Goal: Information Seeking & Learning: Learn about a topic

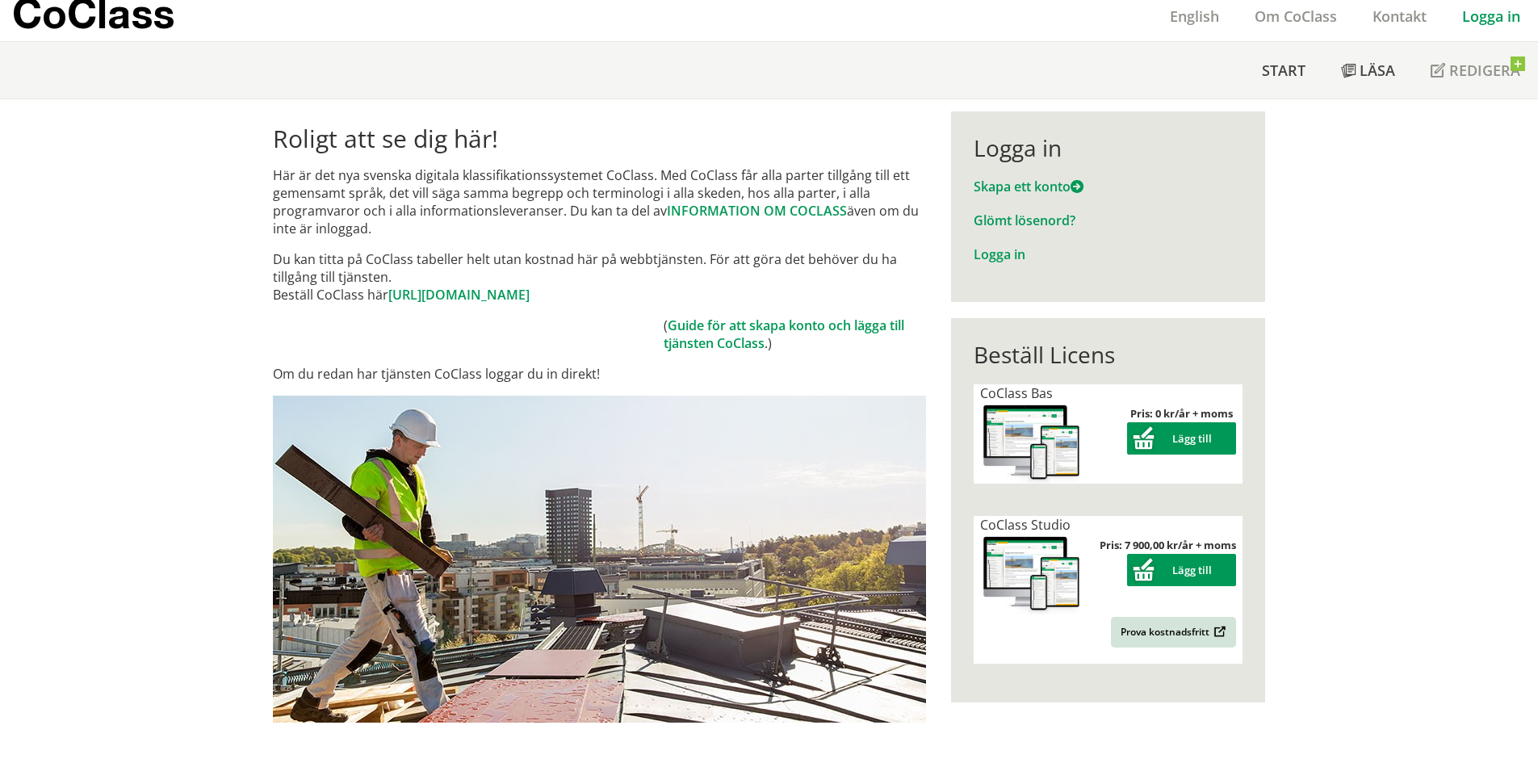
scroll to position [81, 0]
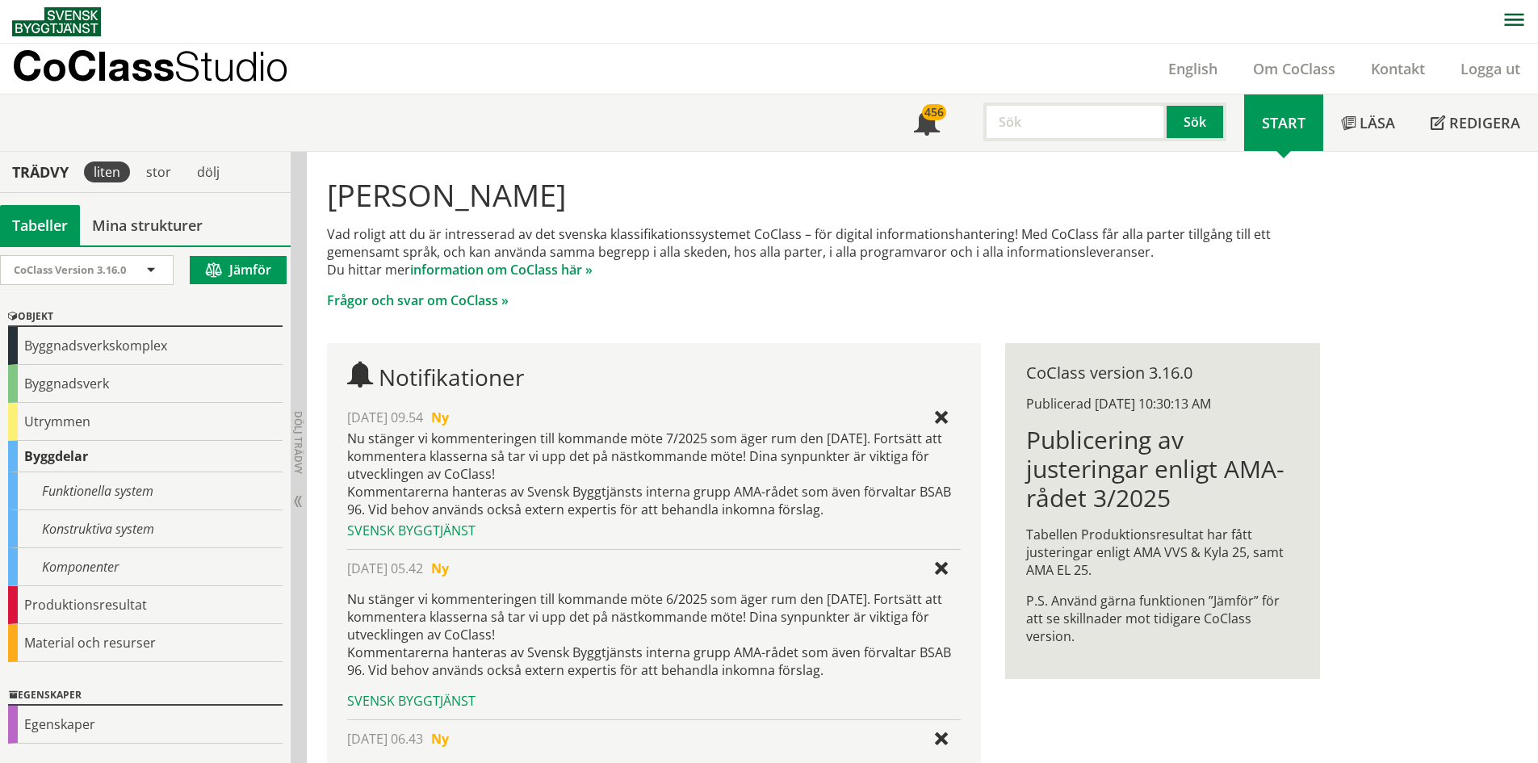
scroll to position [81, 0]
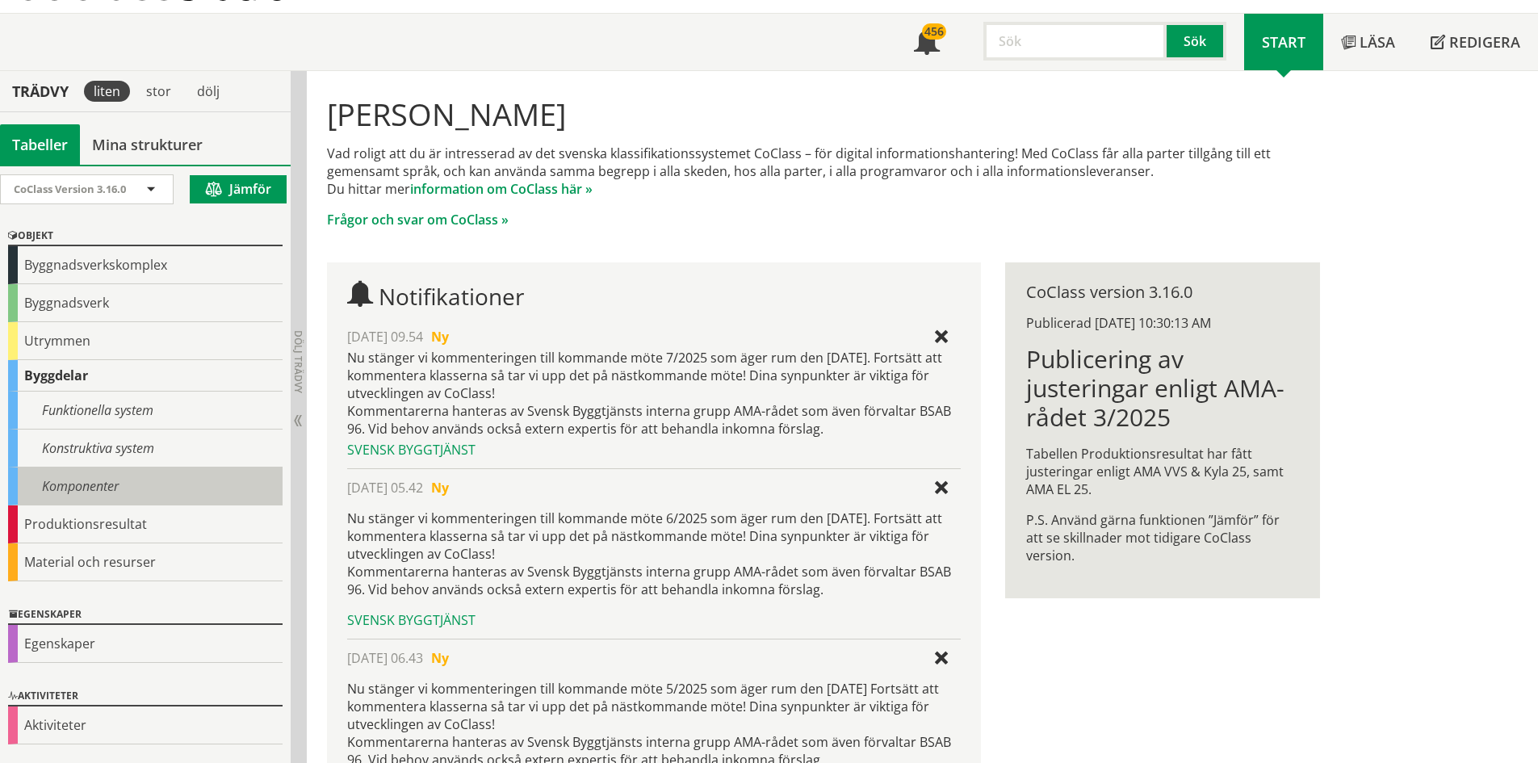
click at [83, 478] on div "Komponenter" at bounding box center [145, 486] width 274 height 38
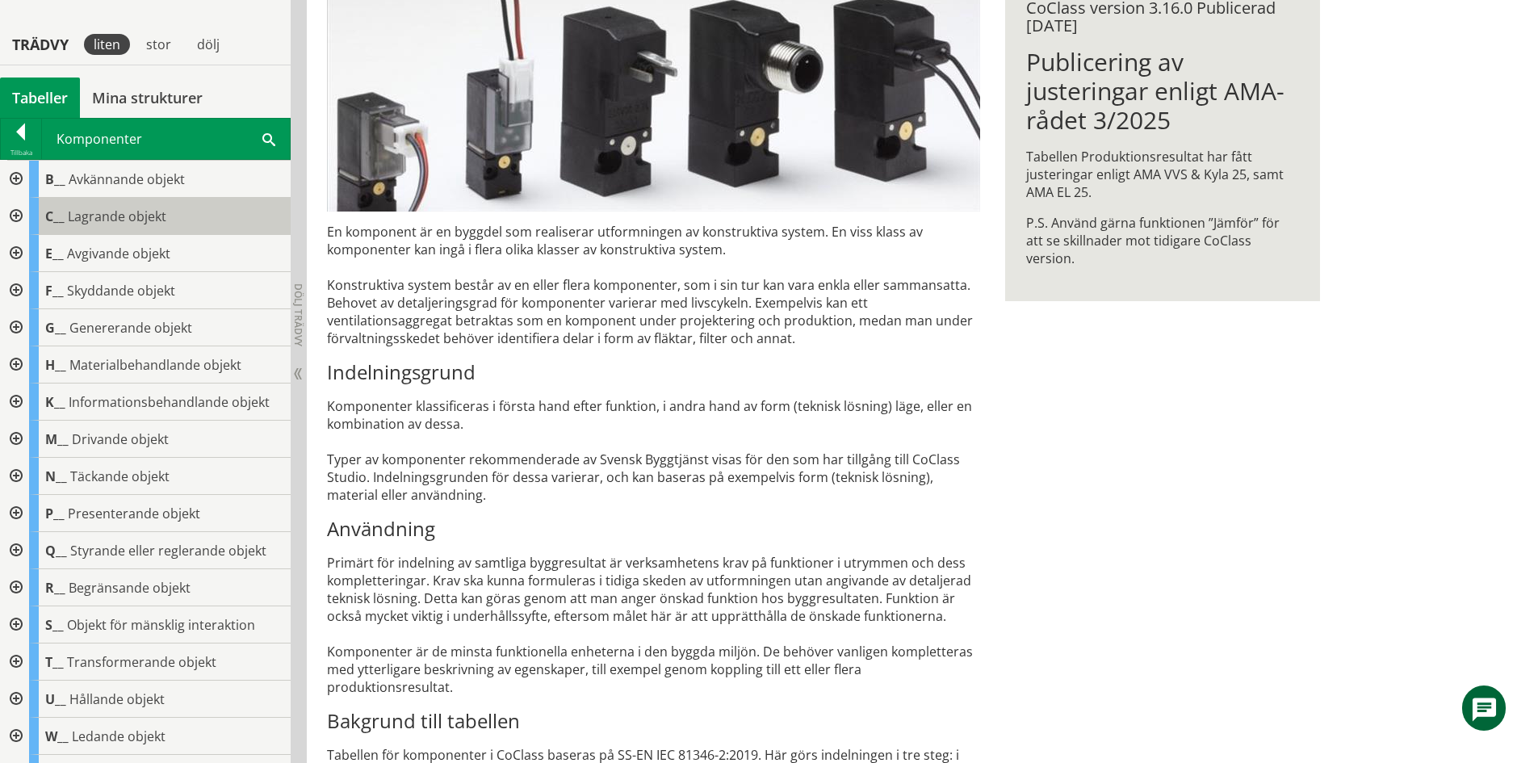
scroll to position [242, 0]
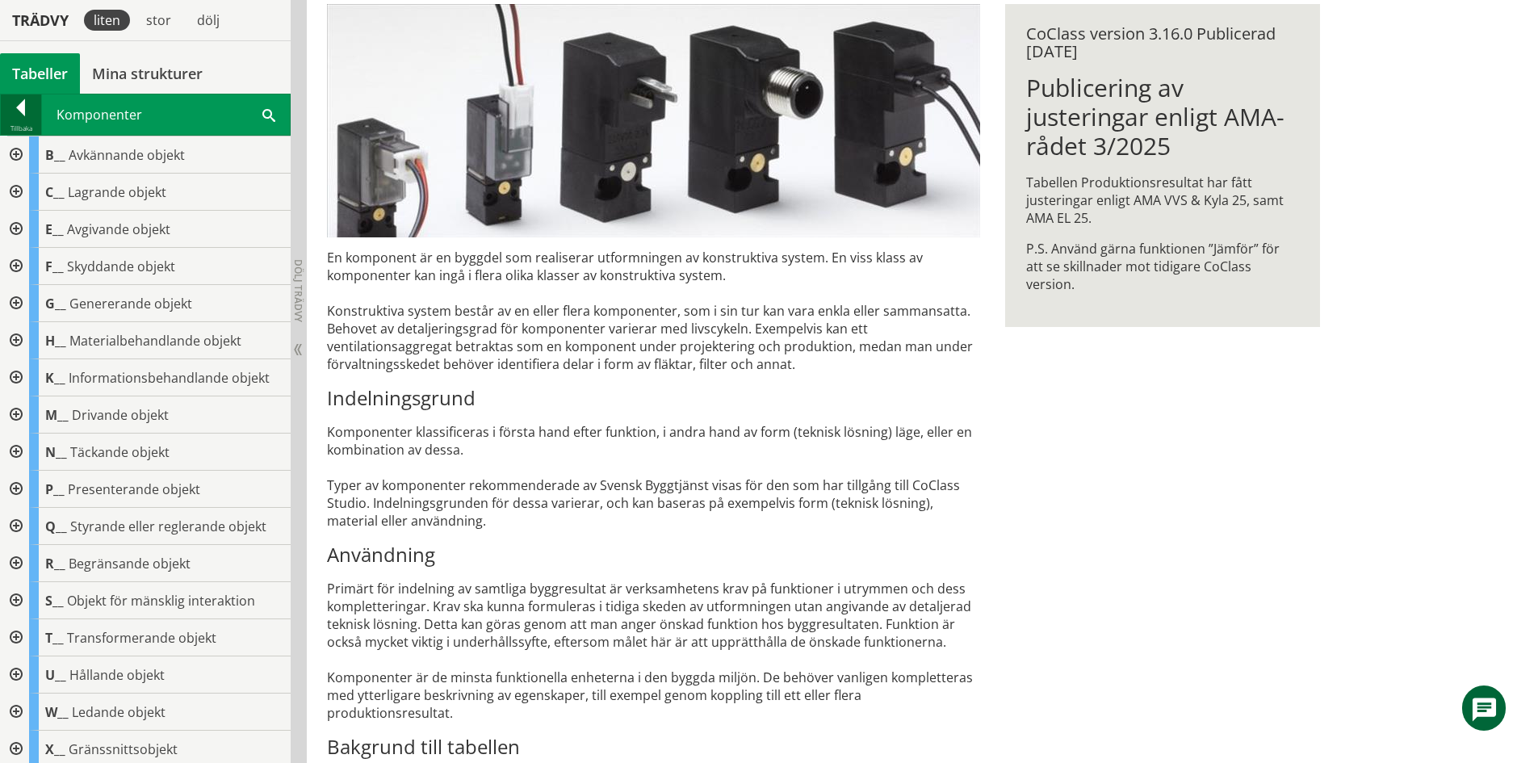
click at [25, 107] on div at bounding box center [21, 110] width 40 height 23
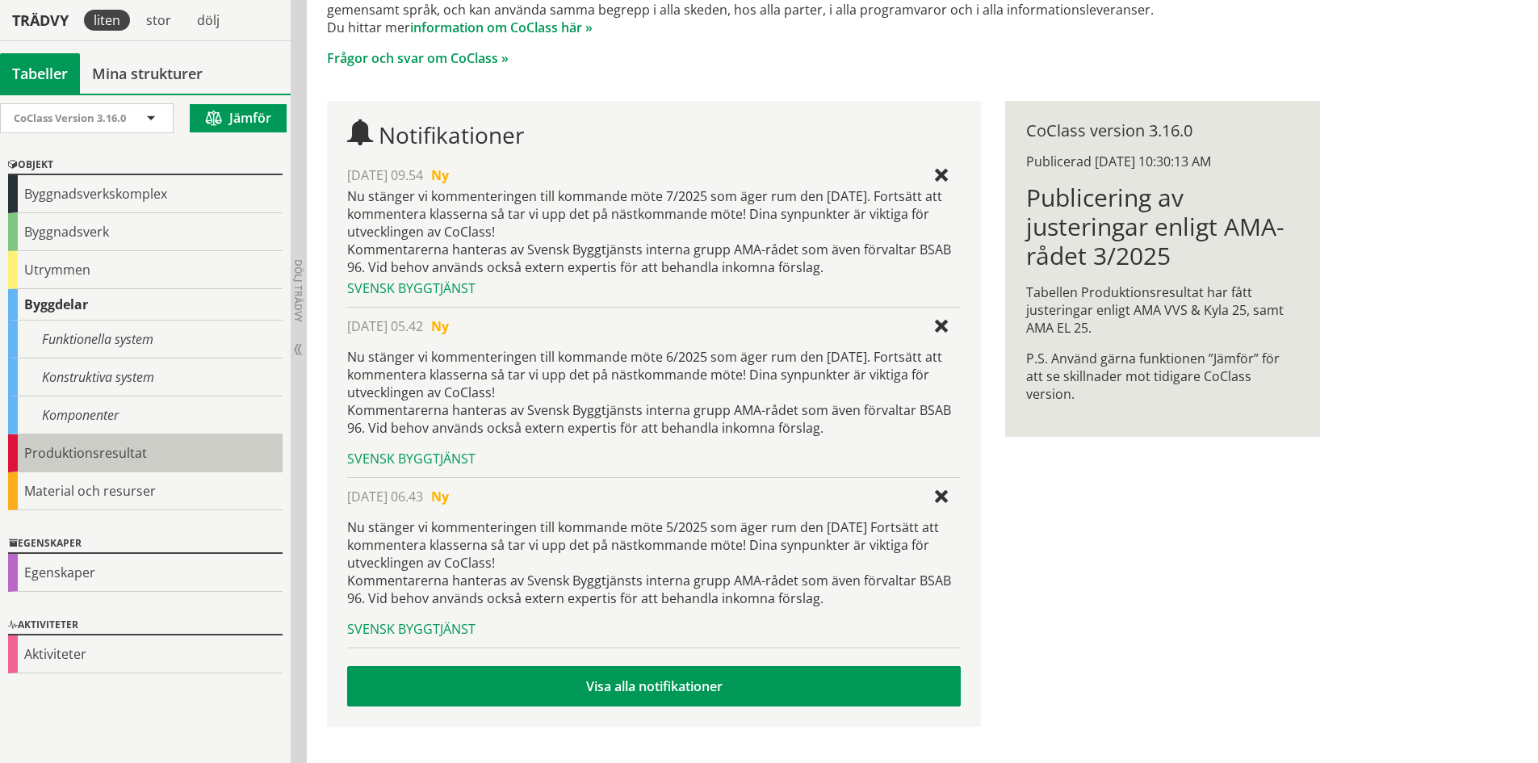
click at [73, 455] on div "Produktionsresultat" at bounding box center [145, 453] width 274 height 38
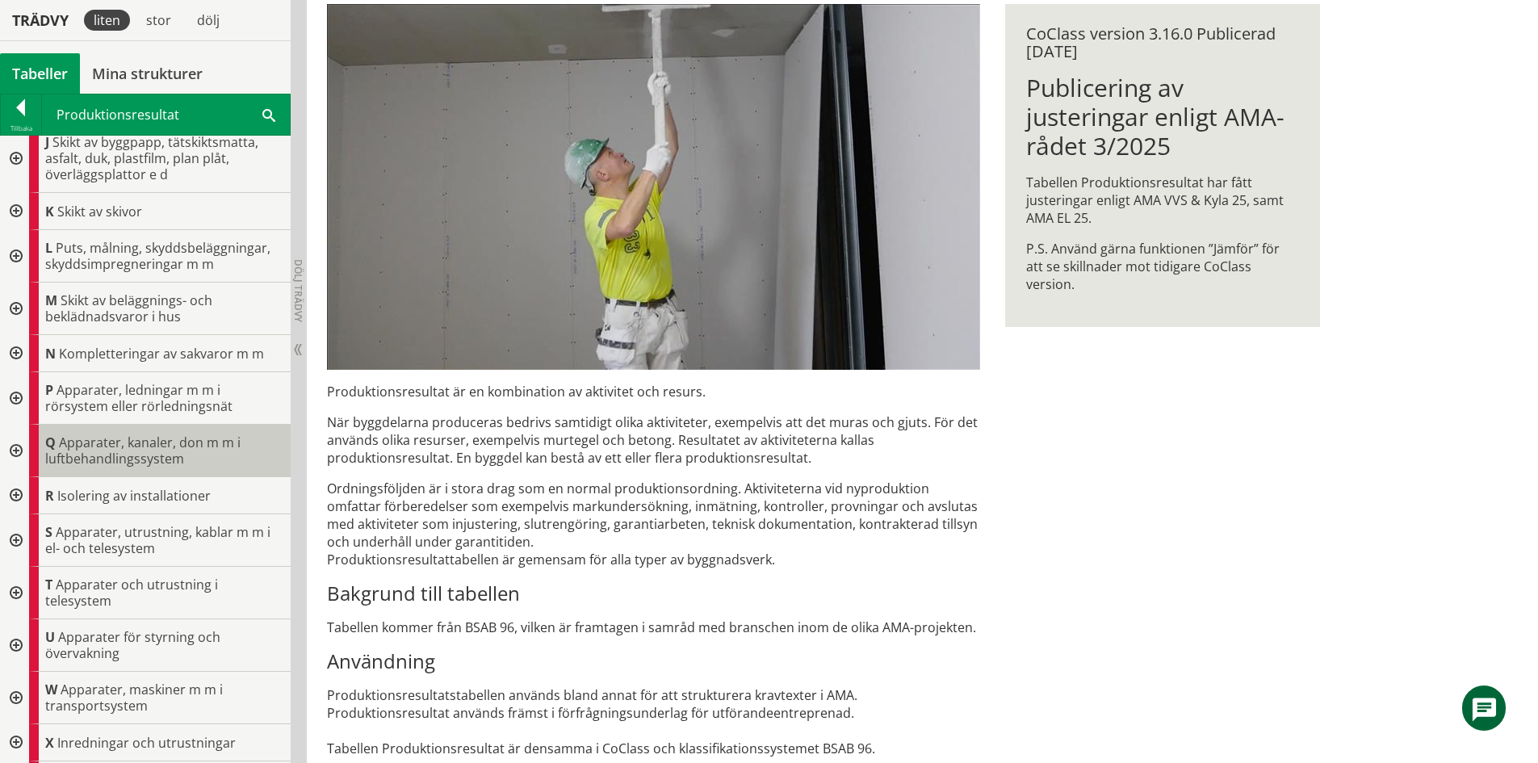
scroll to position [404, 0]
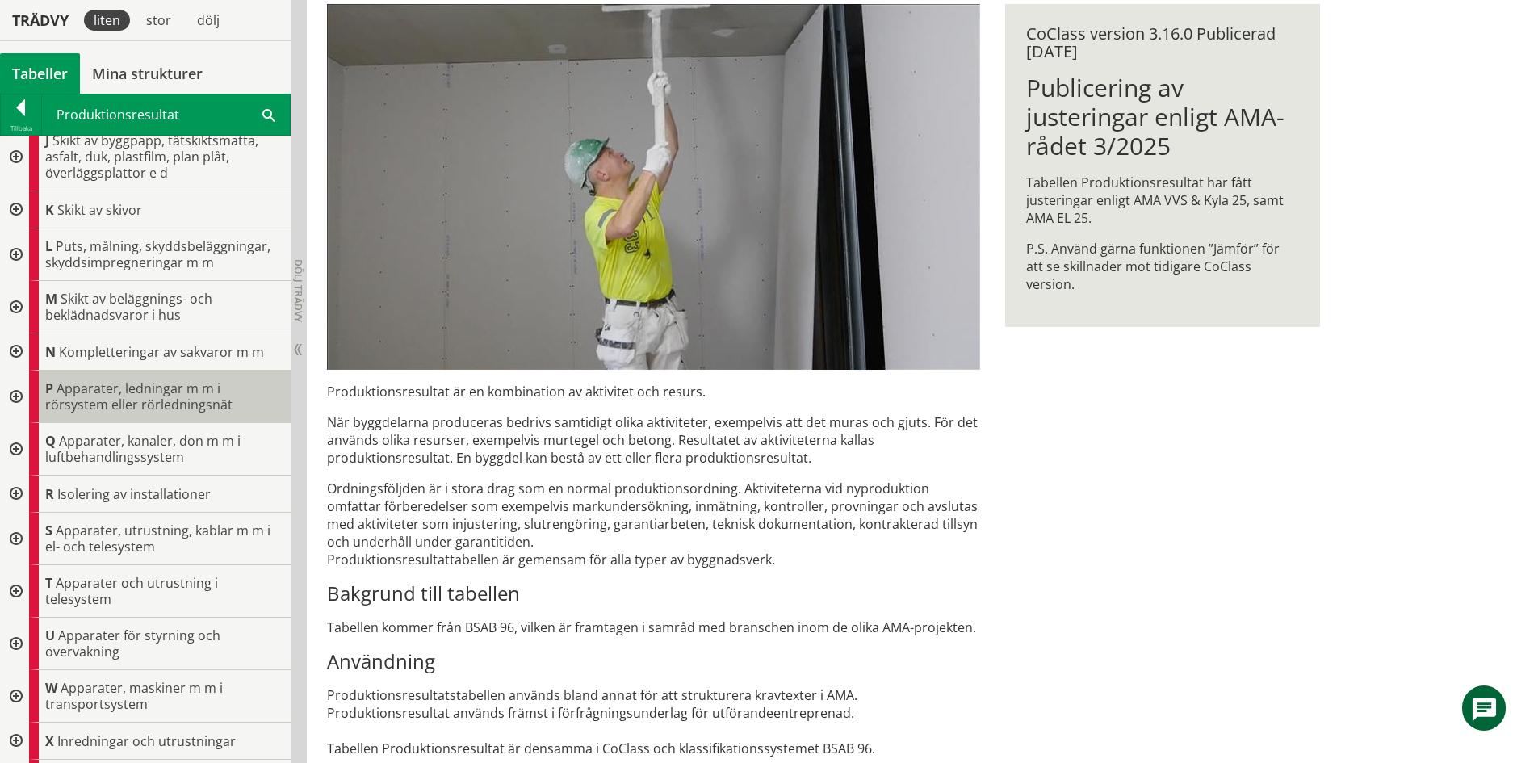
click at [103, 412] on span "Apparater, ledningar m m i rörsystem eller rörledningsnät" at bounding box center [138, 396] width 187 height 34
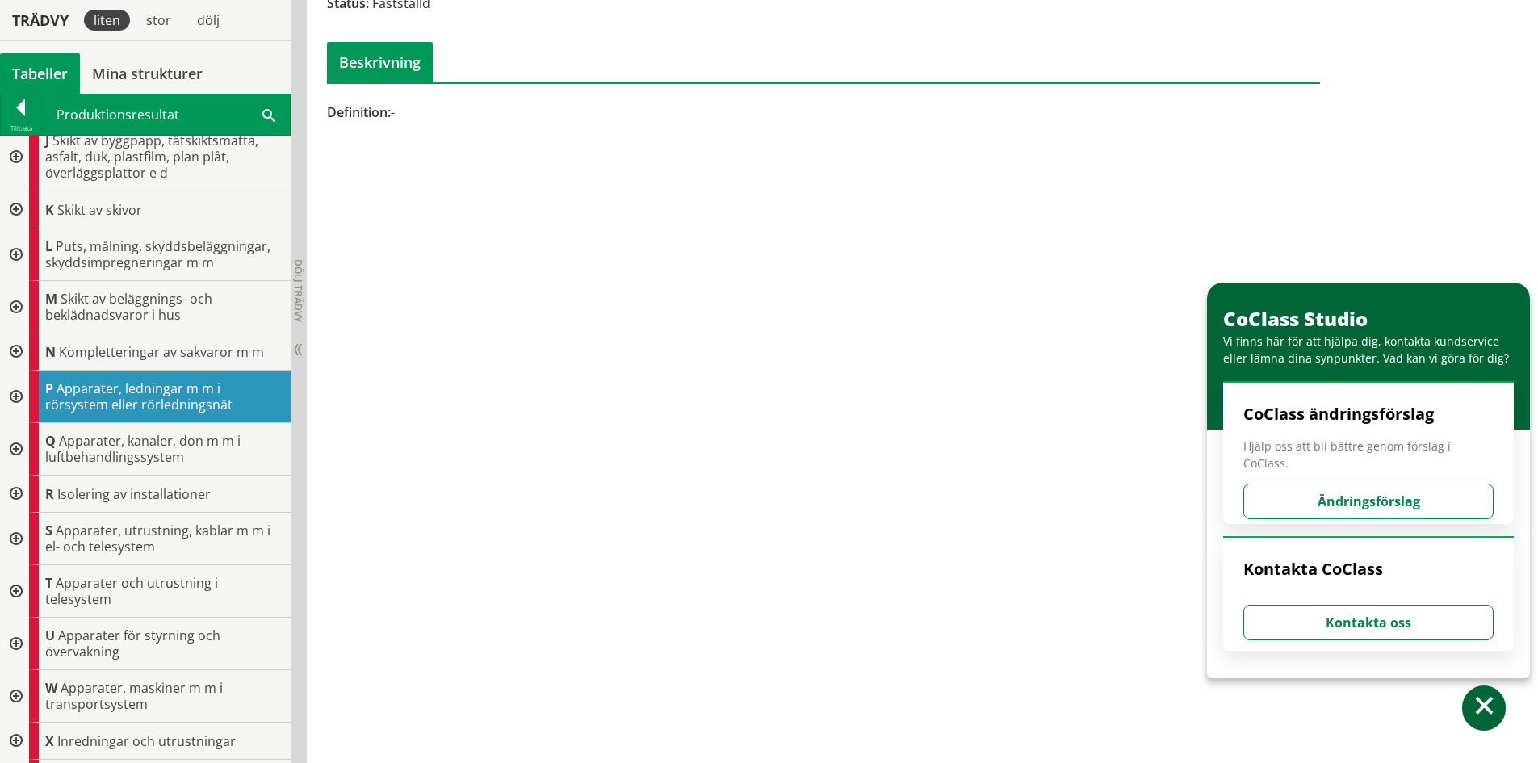
click at [18, 395] on div at bounding box center [14, 396] width 29 height 52
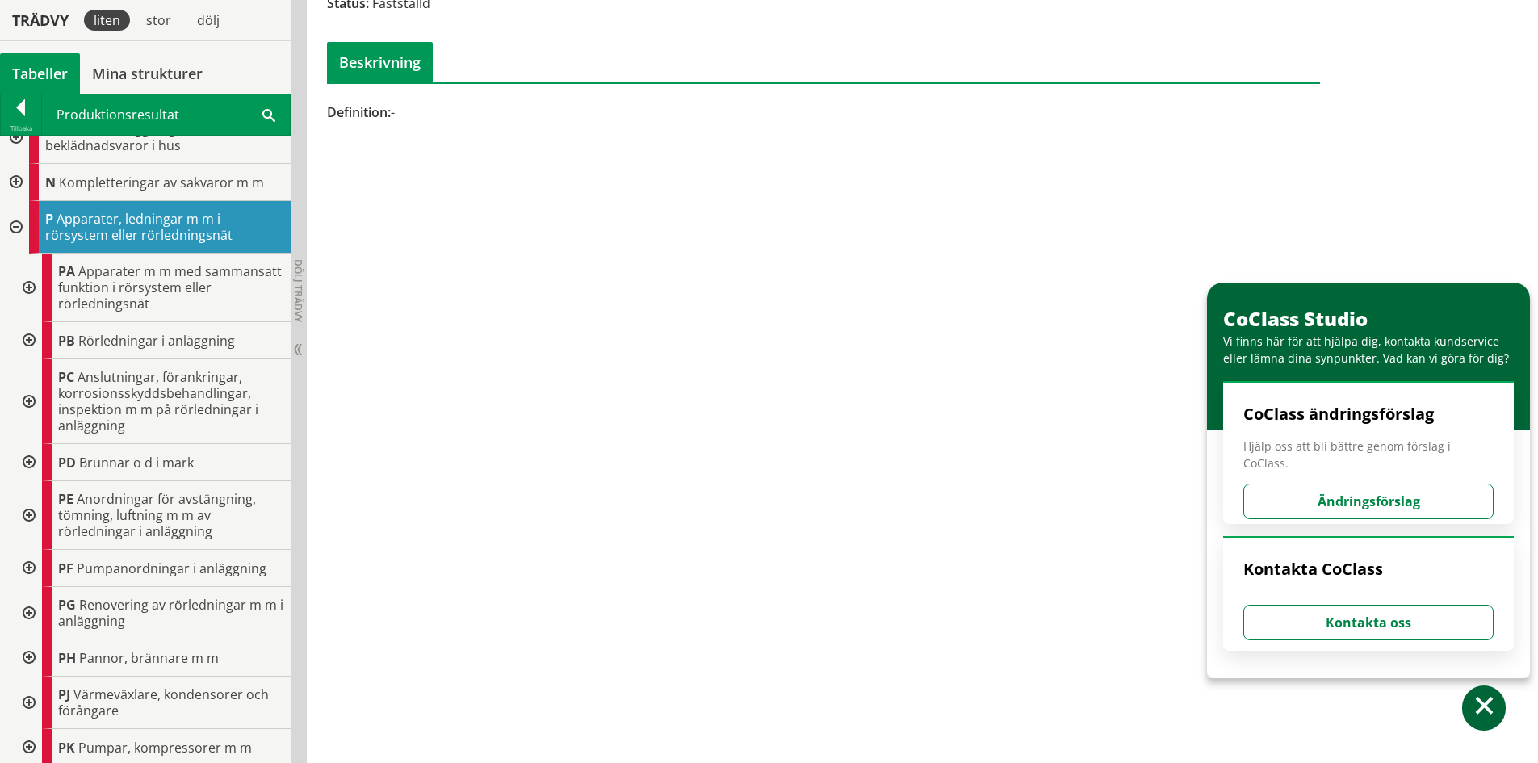
scroll to position [565, 0]
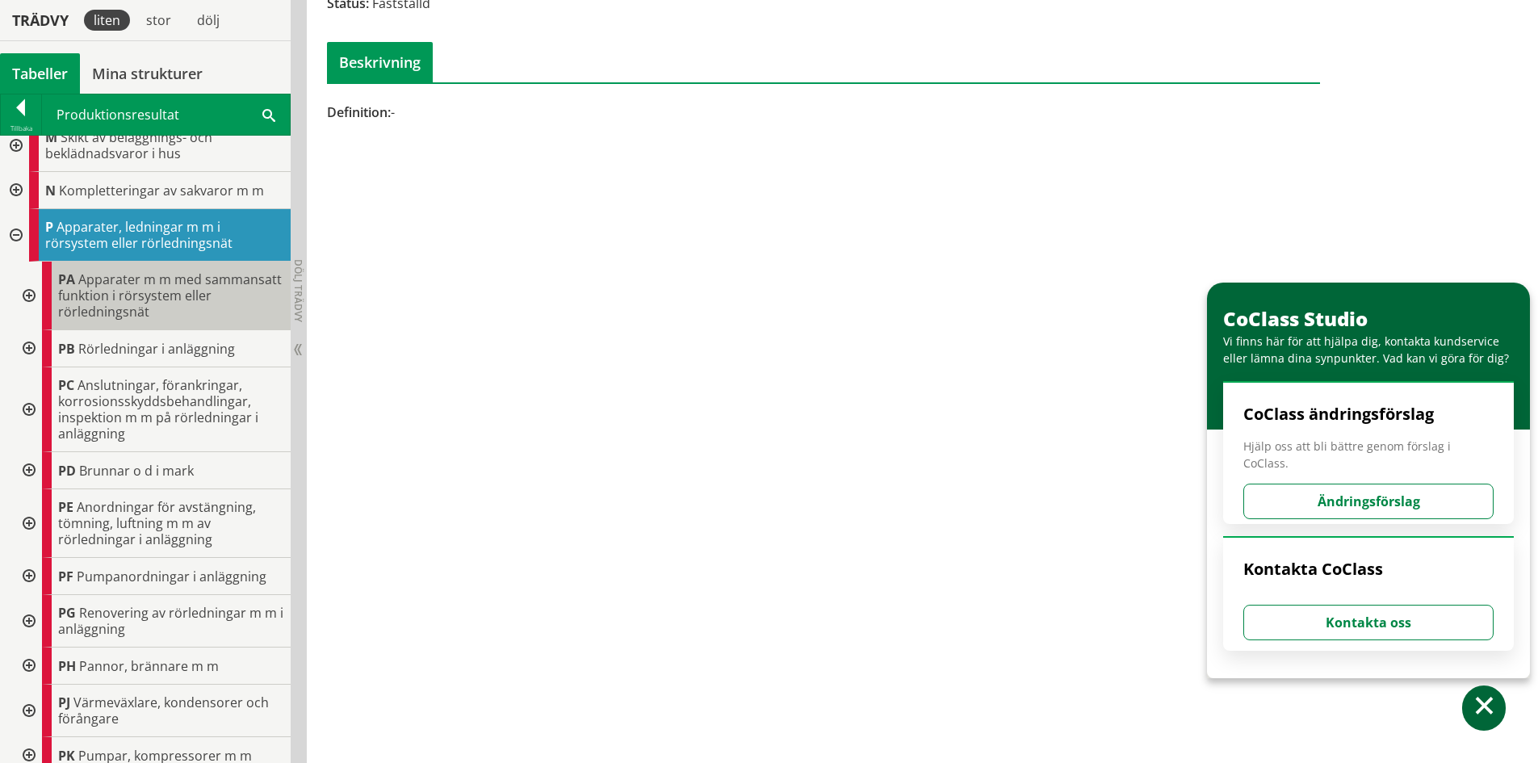
click at [123, 281] on span "Apparater m m med sammansatt funktion i rörsystem eller rörledningsnät" at bounding box center [170, 295] width 224 height 50
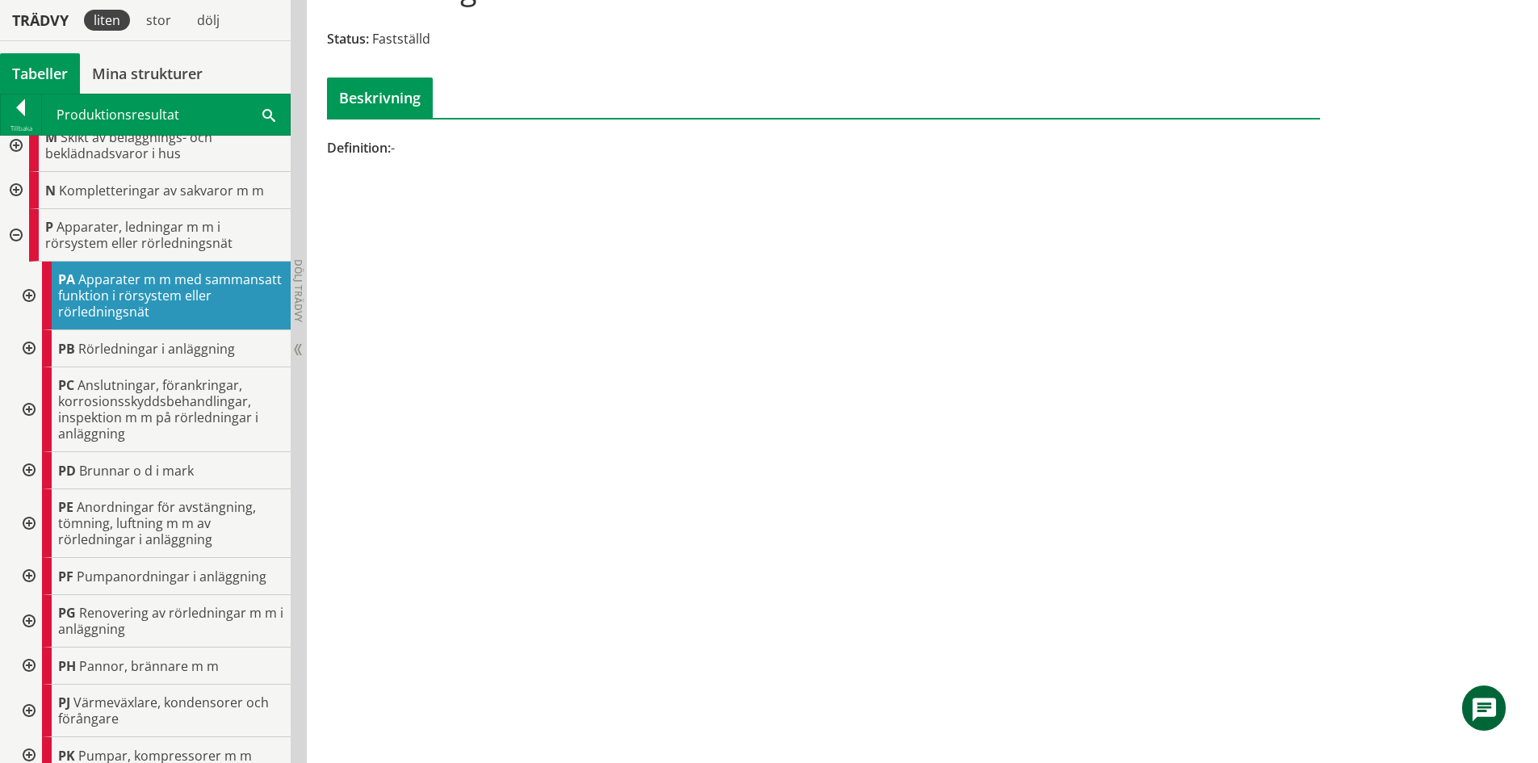
click at [30, 295] on div at bounding box center [27, 296] width 29 height 69
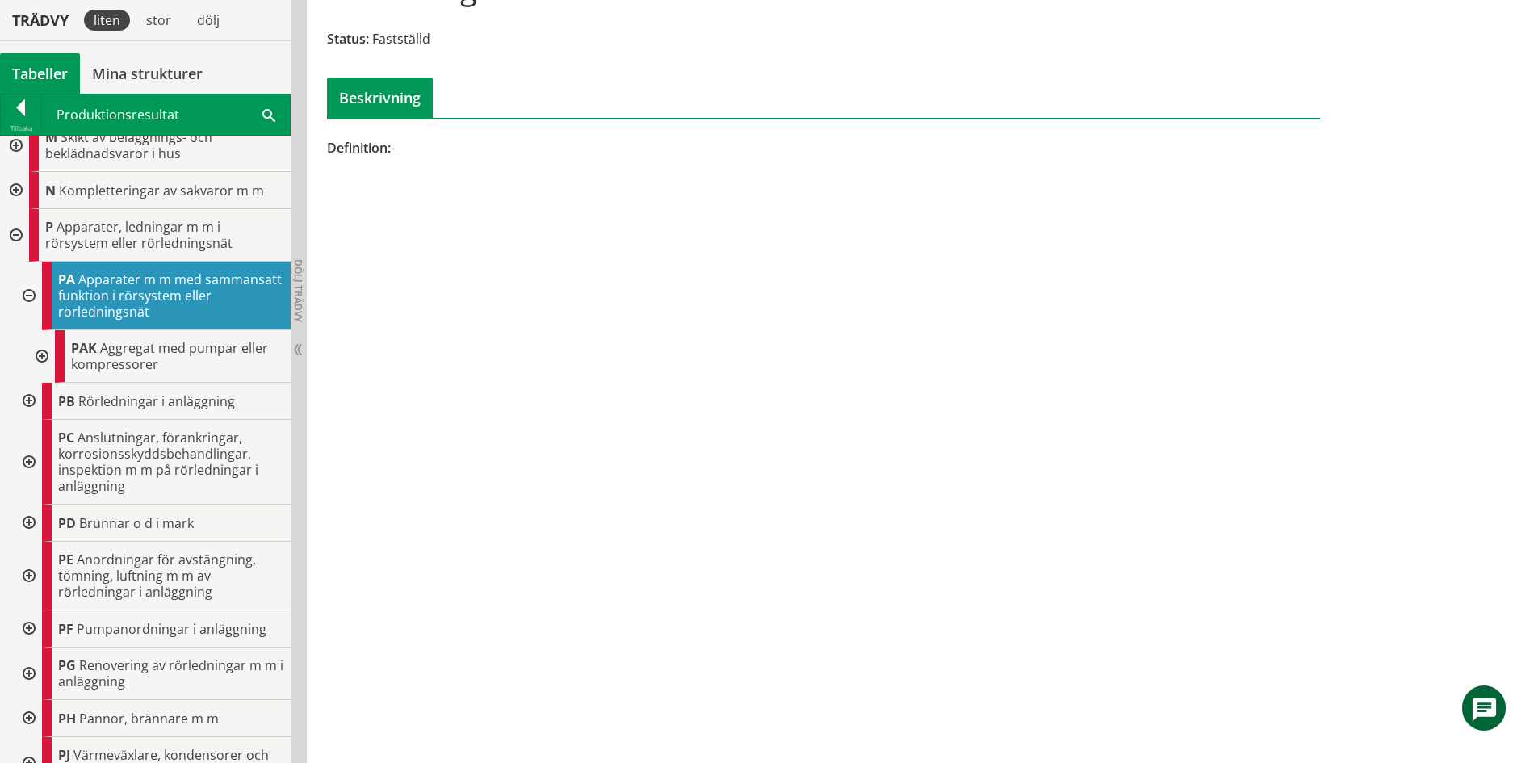
click at [39, 359] on div at bounding box center [40, 356] width 29 height 52
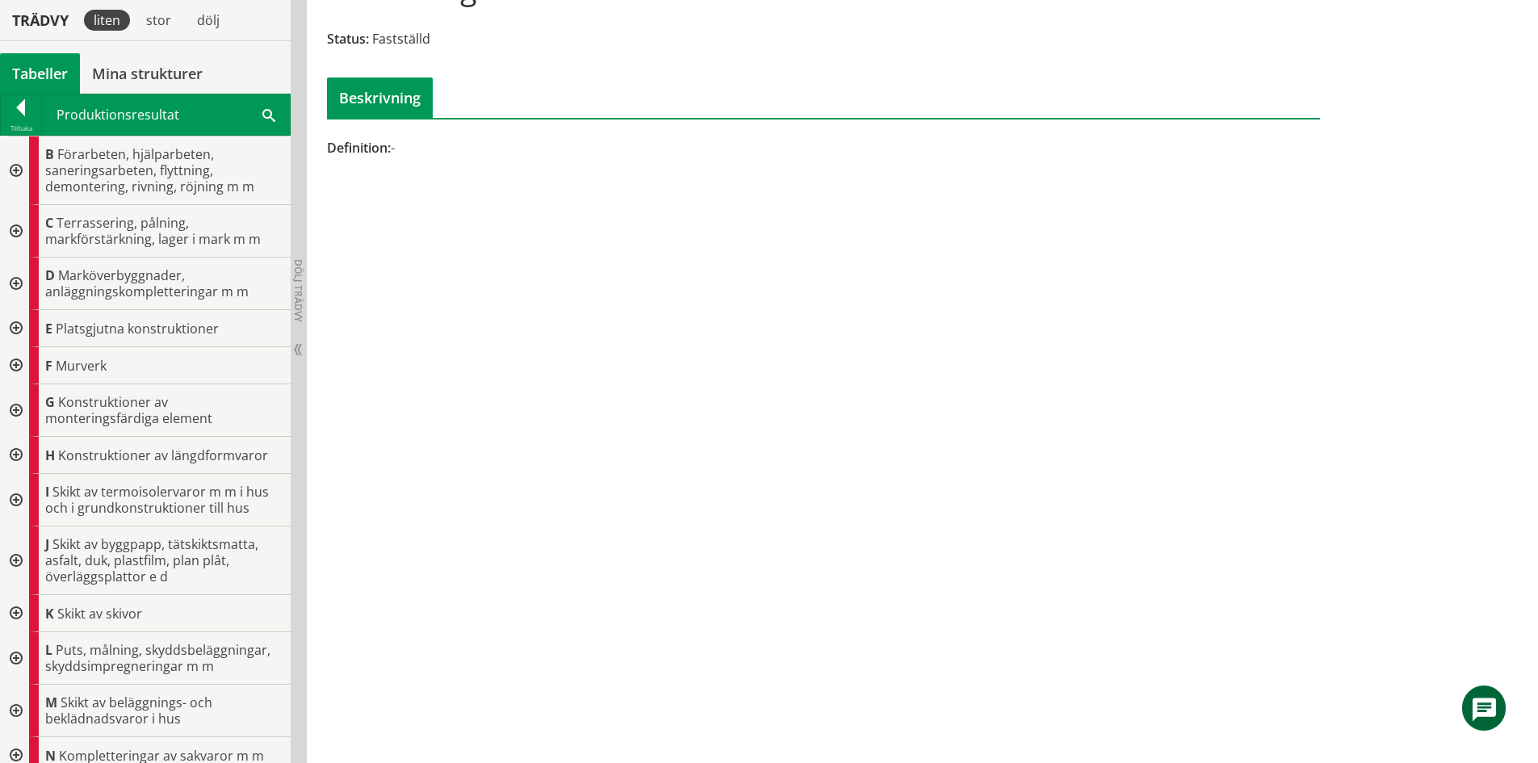
click at [36, 69] on div "Tabeller" at bounding box center [40, 73] width 80 height 40
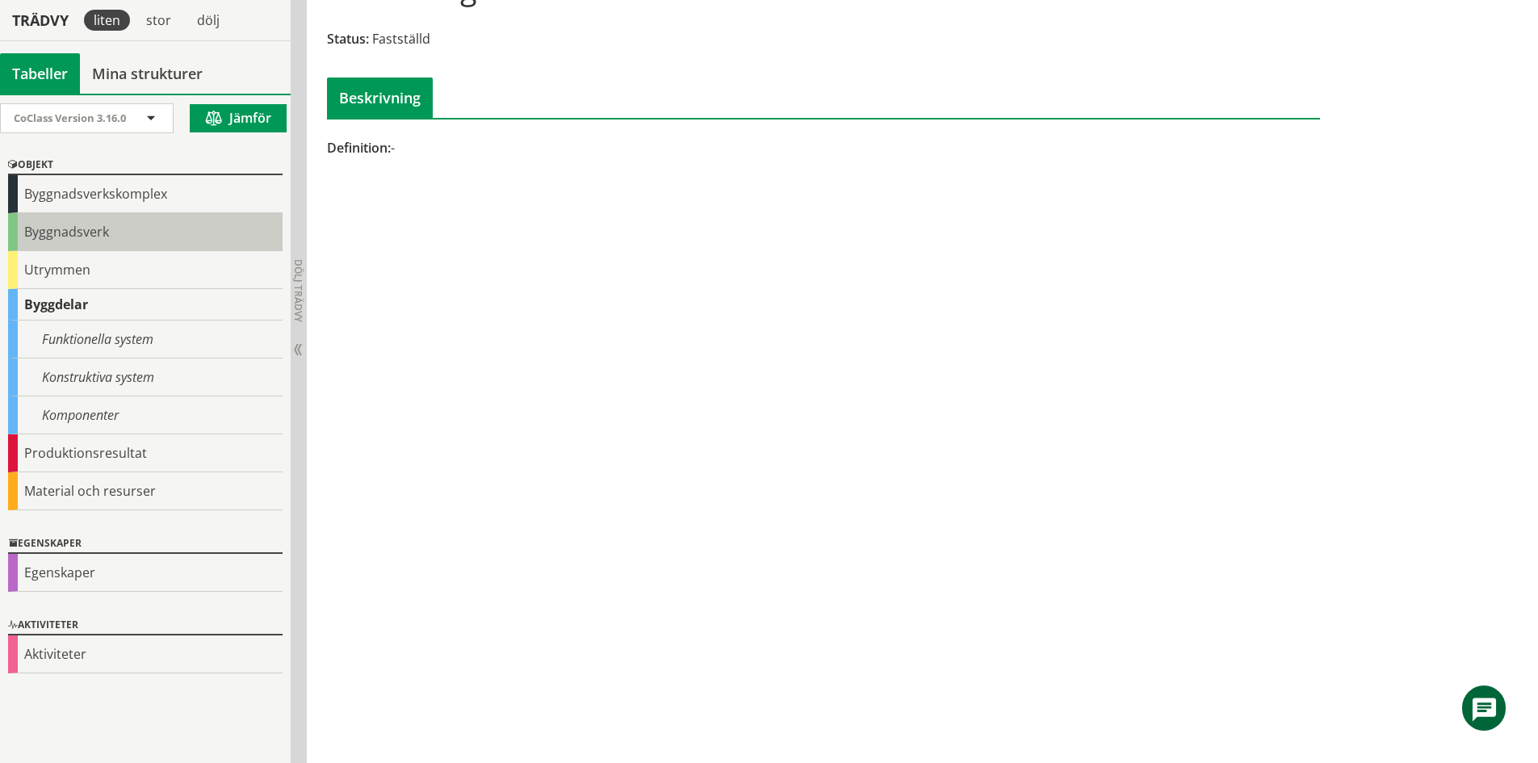
click at [59, 231] on div "Byggnadsverk" at bounding box center [145, 232] width 274 height 38
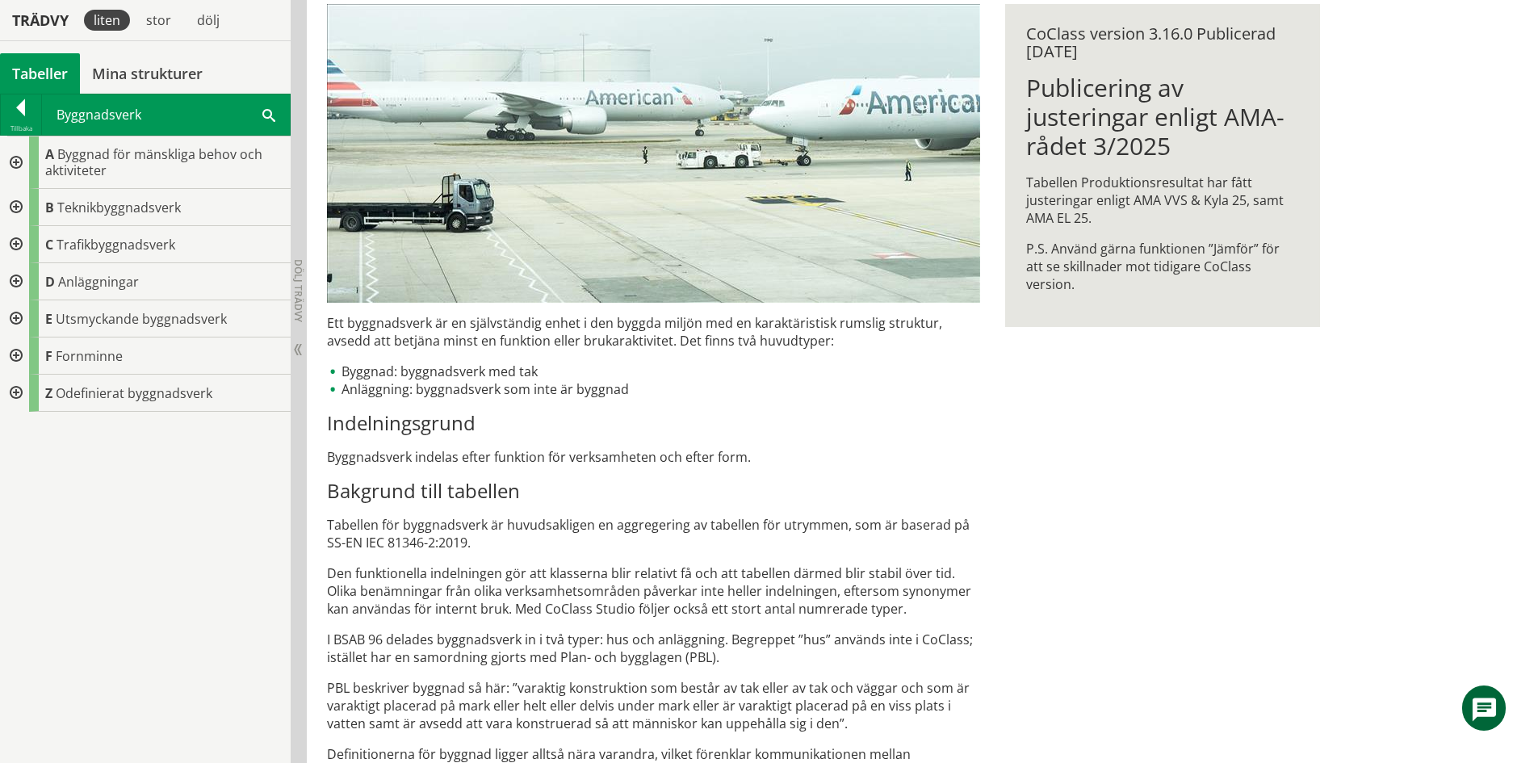
click at [90, 541] on div "A Byggnad för mänskliga behov och aktiviteter B Teknikbyggnadsverk C Trafikbygg…" at bounding box center [145, 449] width 291 height 627
click at [27, 103] on div at bounding box center [21, 110] width 40 height 23
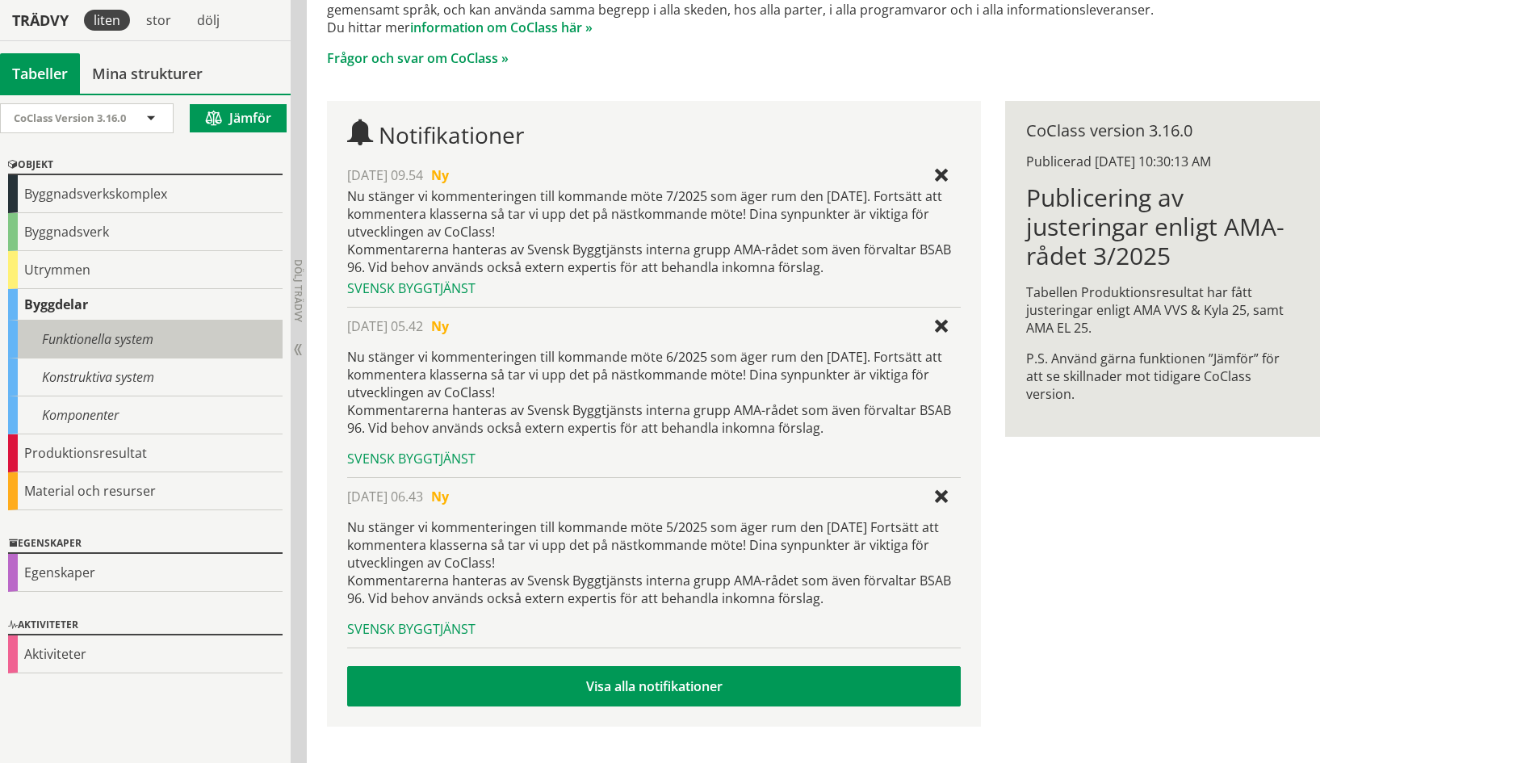
click at [114, 333] on div "Funktionella system" at bounding box center [145, 339] width 274 height 38
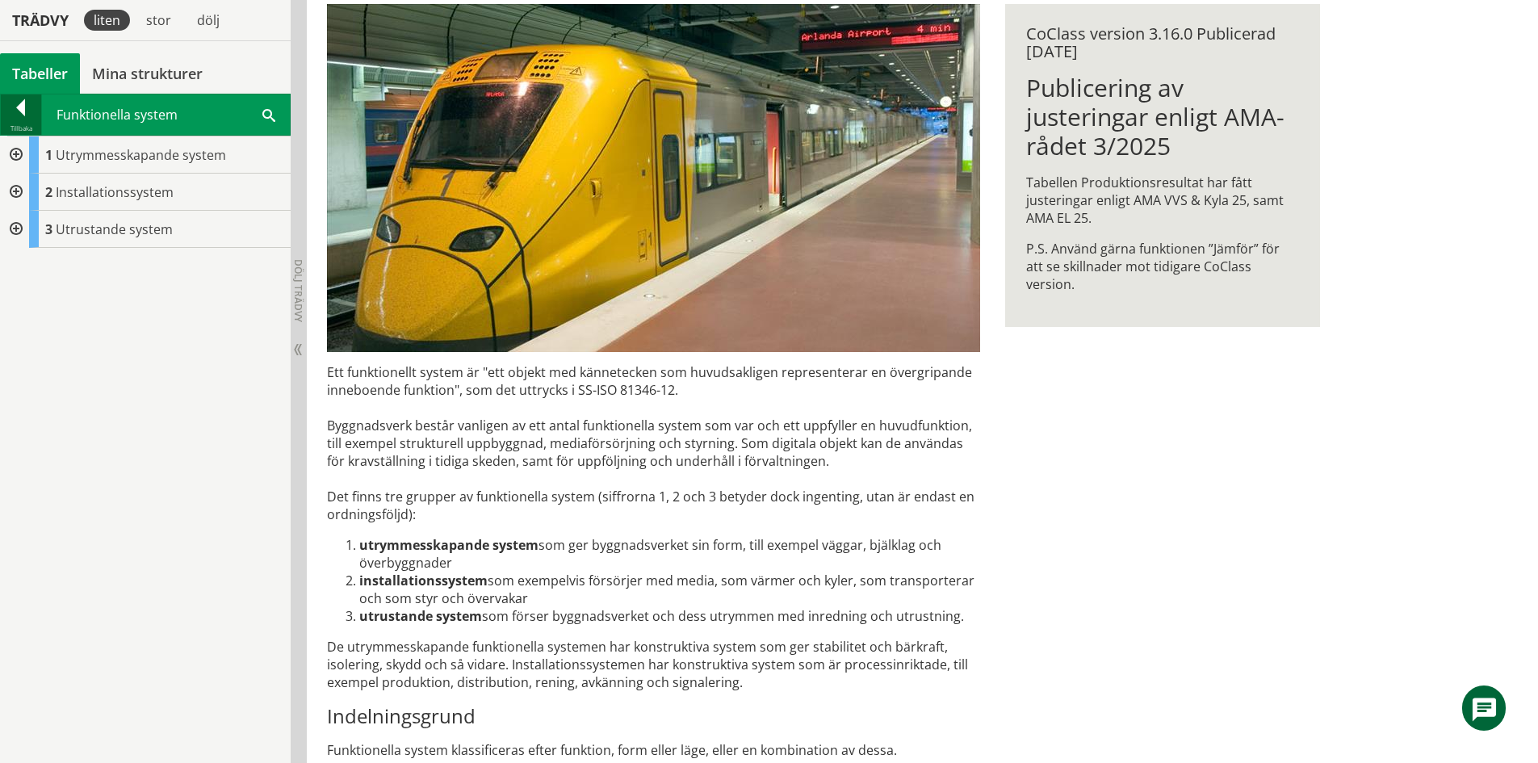
click at [17, 109] on div at bounding box center [21, 110] width 40 height 23
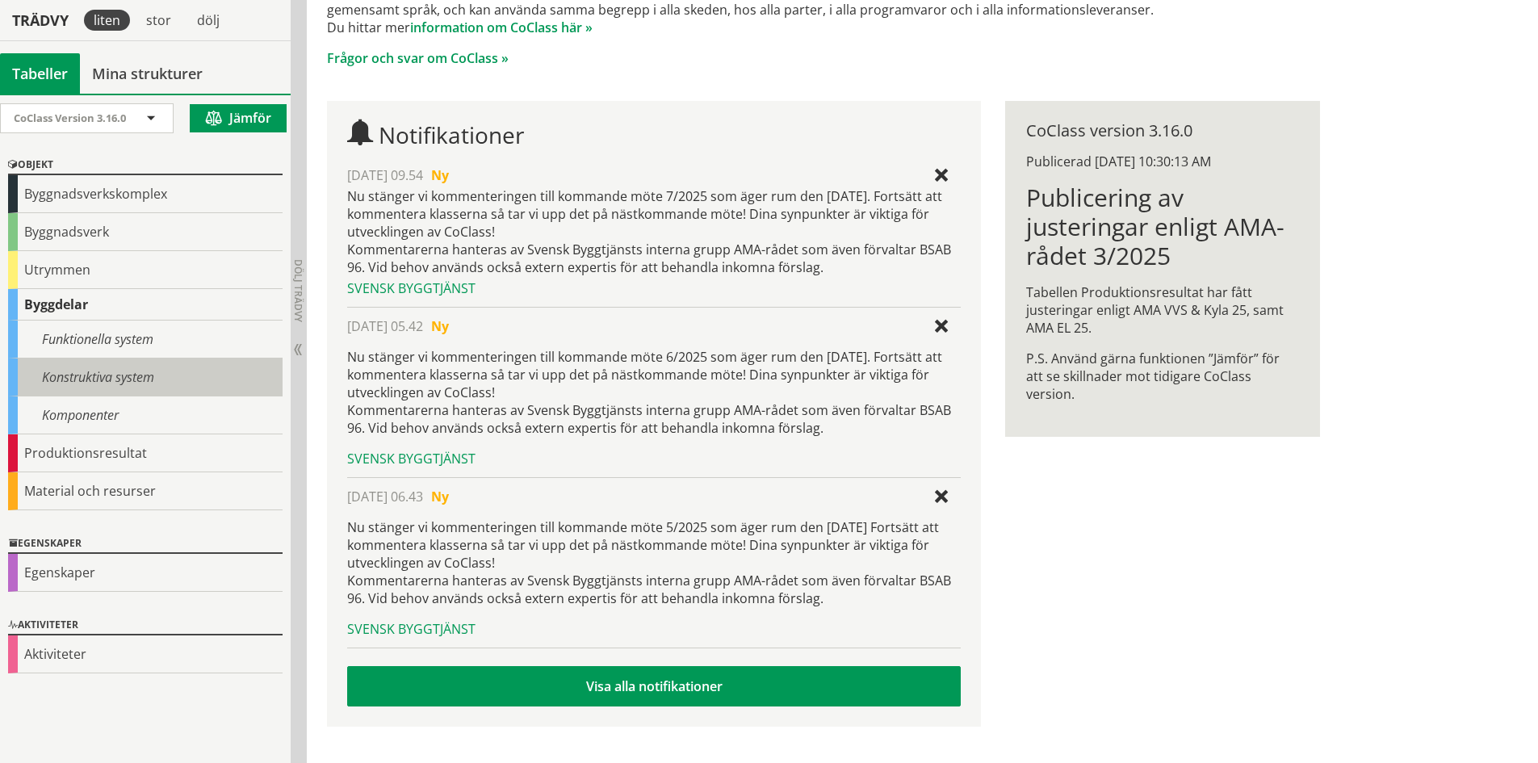
click at [91, 378] on div "Konstruktiva system" at bounding box center [145, 377] width 274 height 38
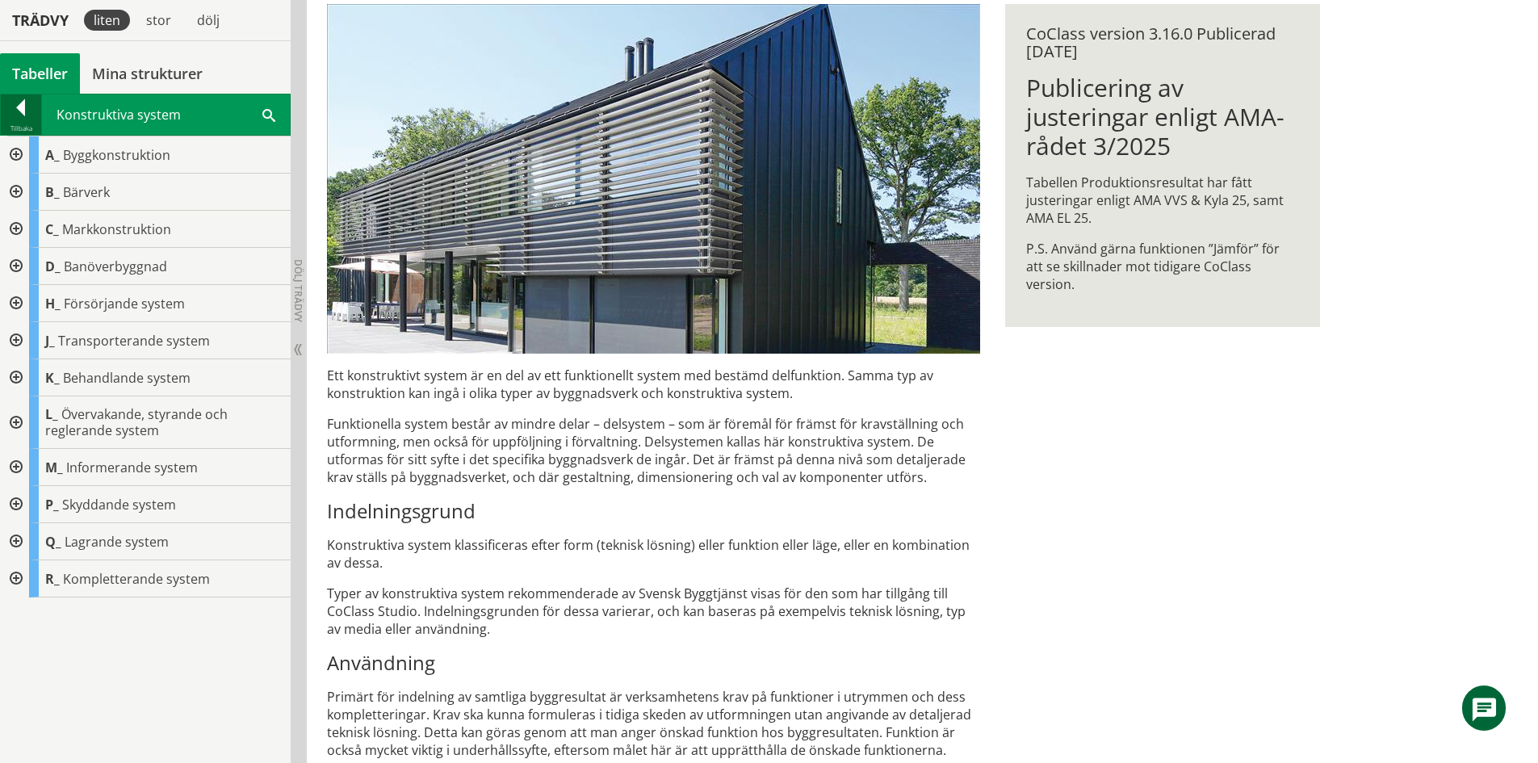
click at [26, 111] on div at bounding box center [21, 110] width 40 height 23
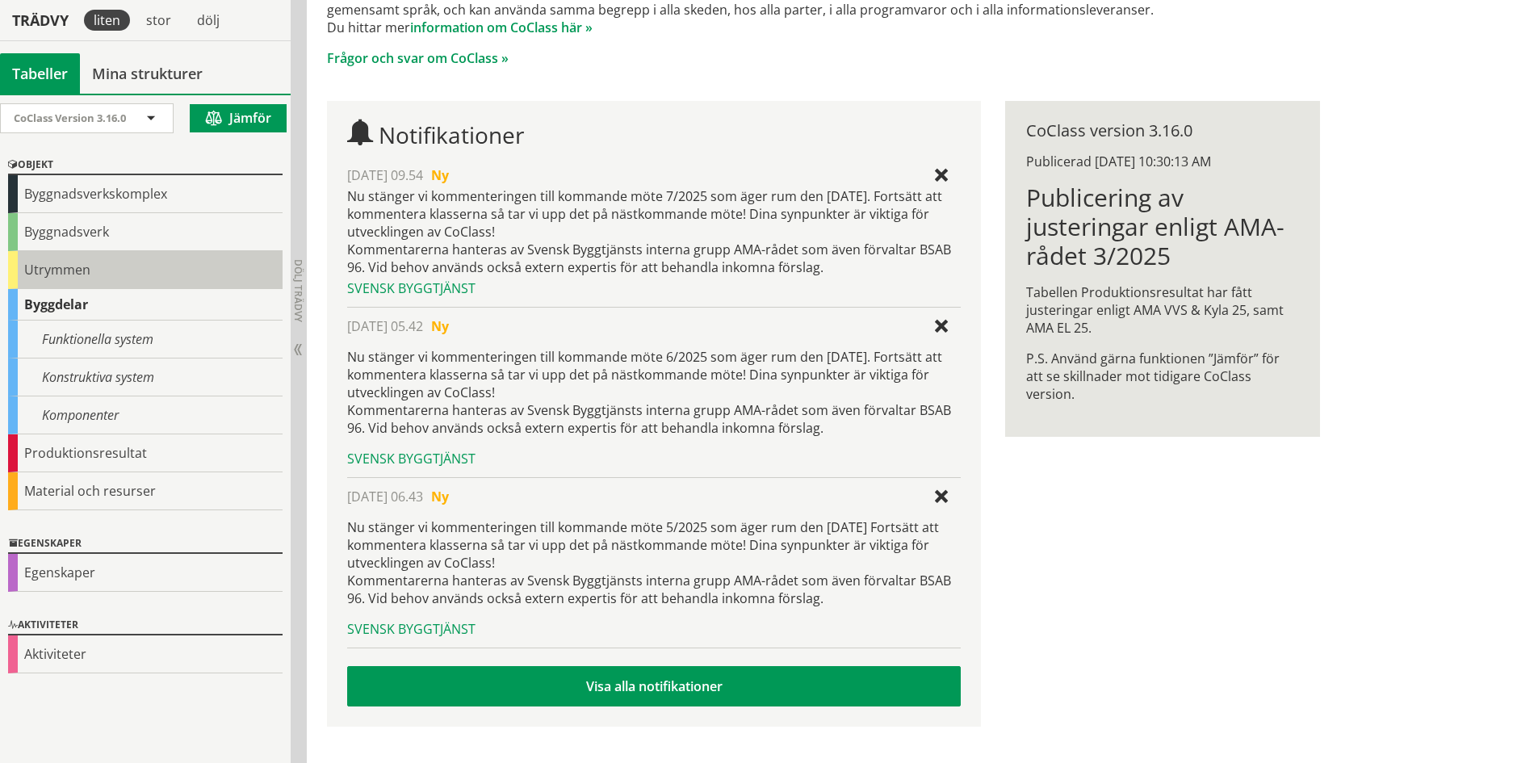
click at [52, 267] on div "Utrymmen" at bounding box center [145, 270] width 274 height 38
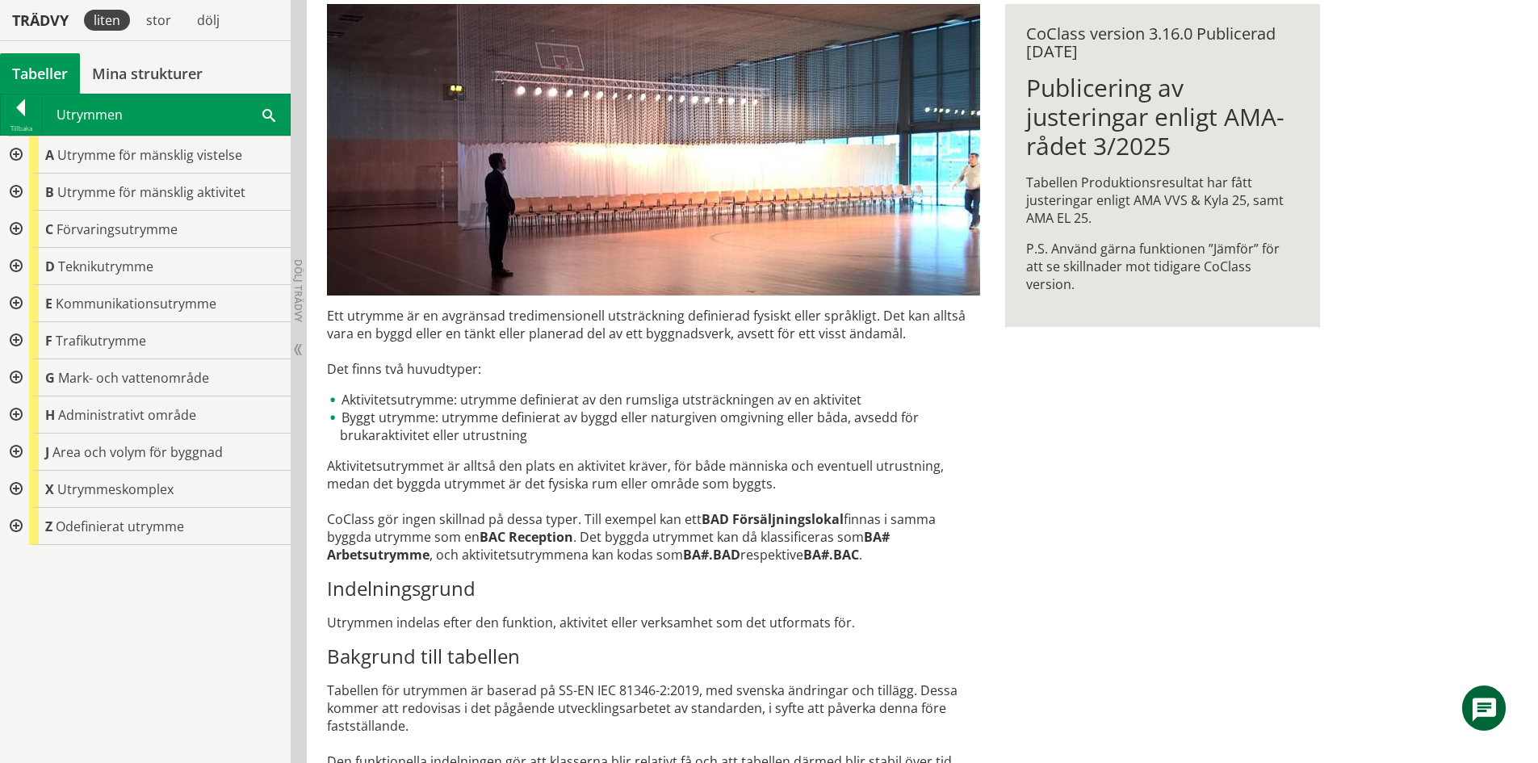
click at [12, 191] on div at bounding box center [14, 192] width 29 height 37
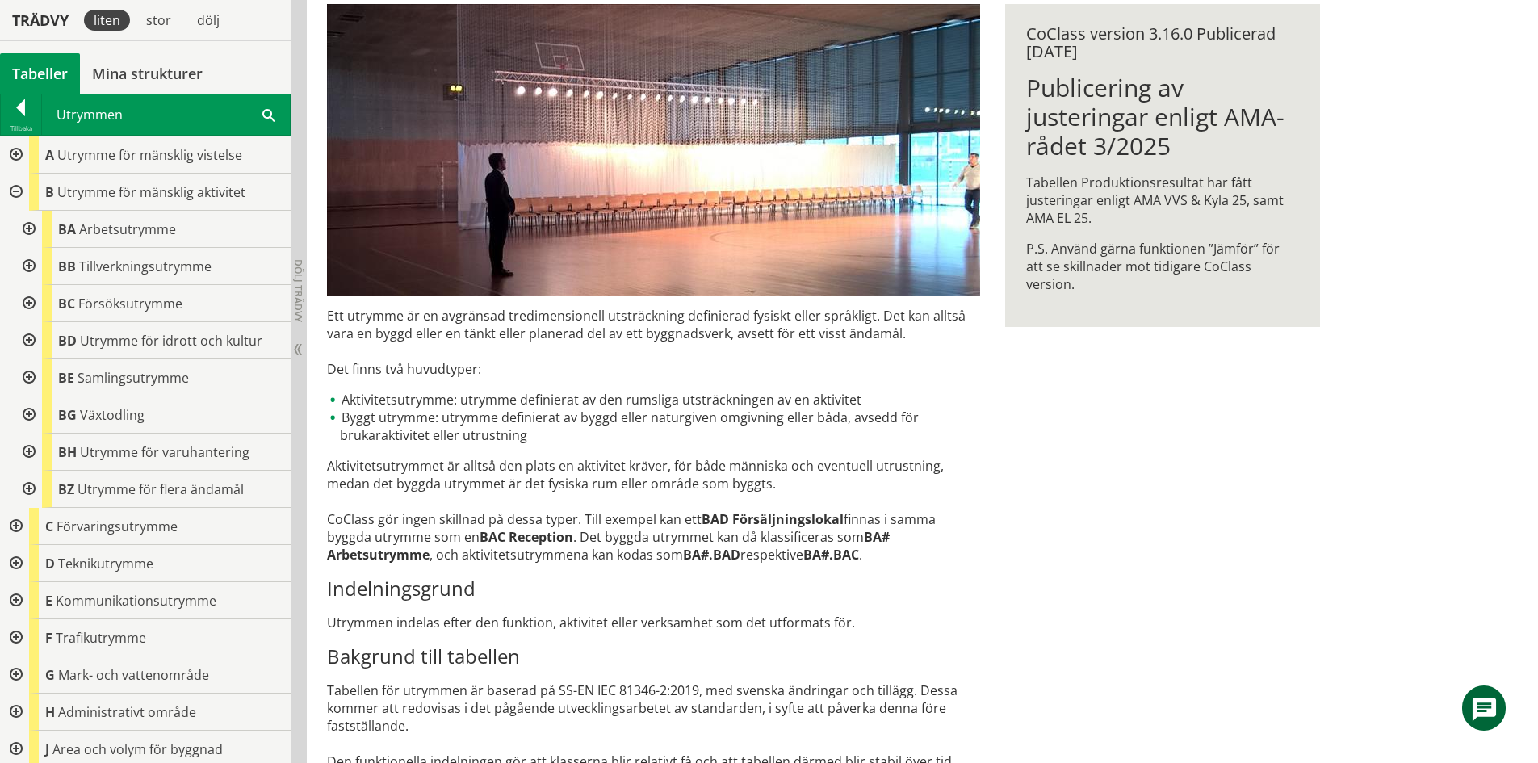
click at [31, 375] on div at bounding box center [27, 377] width 29 height 37
